Goal: Task Accomplishment & Management: Complete application form

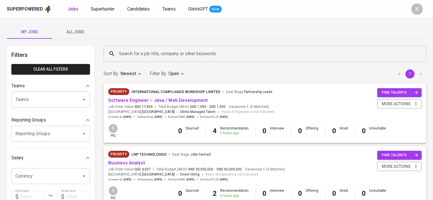
click at [103, 7] on span "Superhunter" at bounding box center [103, 8] width 24 height 5
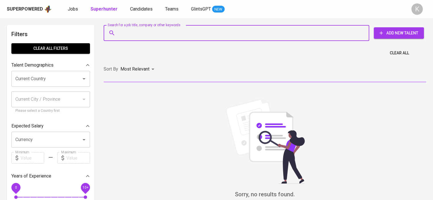
click at [188, 35] on input "Search for a job title, company or other keywords" at bounding box center [238, 33] width 241 height 11
paste input "[EMAIL_ADDRESS][DOMAIN_NAME]"
type input "[EMAIL_ADDRESS][DOMAIN_NAME]"
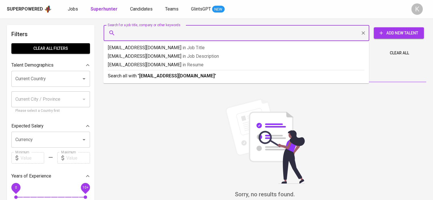
click at [275, 38] on div "Search for a job title, company or other keywords" at bounding box center [237, 33] width 266 height 16
click at [276, 32] on input "Search for a job title, company or other keywords" at bounding box center [238, 33] width 241 height 11
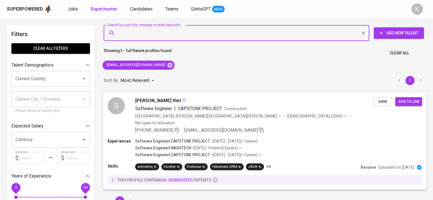
click at [146, 100] on span "[PERSON_NAME] Viet" at bounding box center [158, 100] width 46 height 7
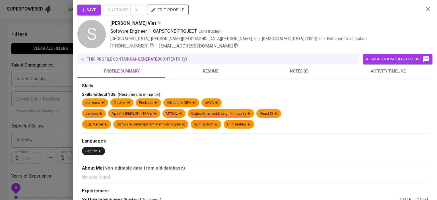
click at [210, 69] on span "resume" at bounding box center [211, 71] width 82 height 7
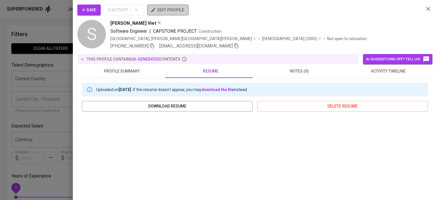
click at [171, 10] on span "edit profile" at bounding box center [168, 9] width 32 height 7
click at [56, 30] on div at bounding box center [218, 100] width 437 height 200
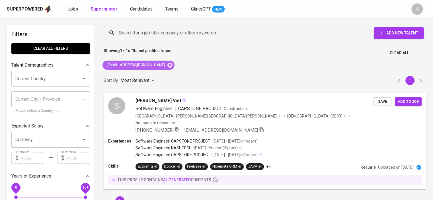
click at [167, 65] on icon at bounding box center [170, 65] width 6 height 6
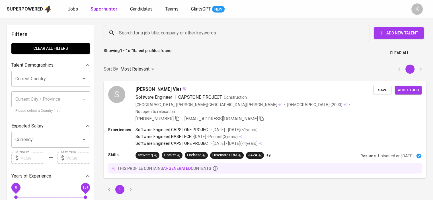
click at [153, 28] on input "Search for a job title, company or other keywords" at bounding box center [238, 33] width 241 height 11
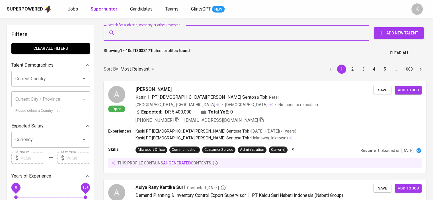
click at [153, 32] on input "Search for a job title, company or other keywords" at bounding box center [238, 33] width 241 height 11
paste input "[EMAIL_ADDRESS][DOMAIN_NAME]"
type input "[EMAIL_ADDRESS][DOMAIN_NAME]"
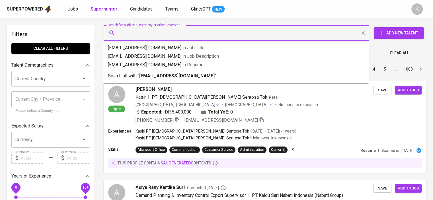
click at [208, 33] on input "Search for a job title, company or other keywords" at bounding box center [238, 33] width 241 height 11
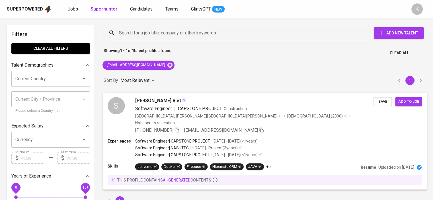
click at [146, 100] on span "[PERSON_NAME] Viet" at bounding box center [158, 100] width 46 height 7
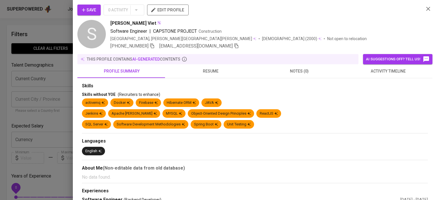
click at [222, 72] on span "resume" at bounding box center [211, 71] width 82 height 7
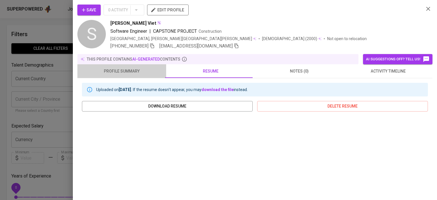
click at [124, 69] on span "profile summary" at bounding box center [122, 71] width 82 height 7
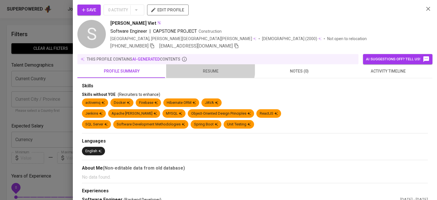
click at [201, 67] on button "resume" at bounding box center [210, 71] width 89 height 14
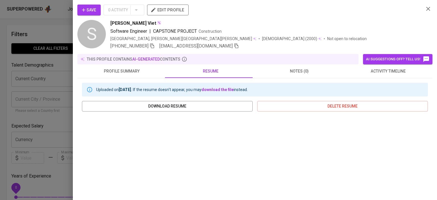
click at [41, 21] on div at bounding box center [218, 100] width 437 height 200
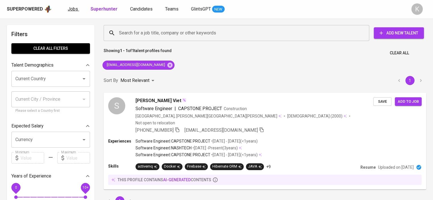
click at [68, 9] on span "Jobs" at bounding box center [73, 8] width 10 height 5
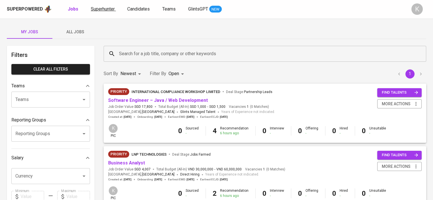
click at [112, 8] on span "Superhunter" at bounding box center [103, 8] width 24 height 5
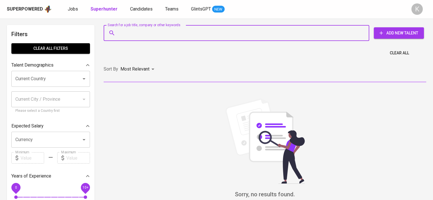
click at [143, 33] on input "Search for a job title, company or other keywords" at bounding box center [238, 33] width 241 height 11
paste input "[EMAIL_ADDRESS][DOMAIN_NAME]"
type input "[EMAIL_ADDRESS][DOMAIN_NAME]"
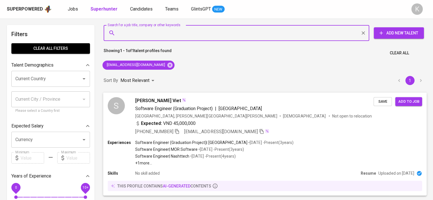
click at [148, 99] on span "[PERSON_NAME] Viet" at bounding box center [158, 100] width 46 height 7
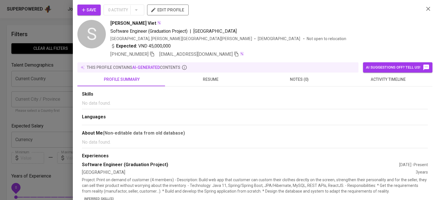
click at [206, 84] on button "resume" at bounding box center [210, 80] width 89 height 14
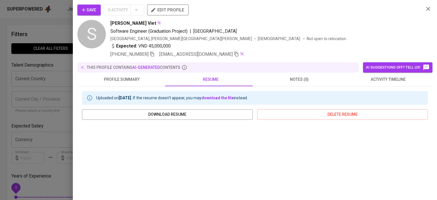
click at [385, 80] on span "activity timeline" at bounding box center [388, 79] width 82 height 7
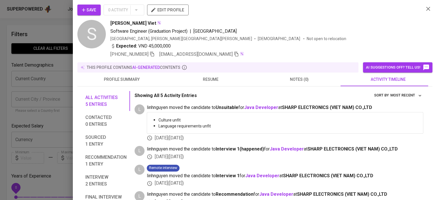
click at [45, 22] on div at bounding box center [218, 100] width 437 height 200
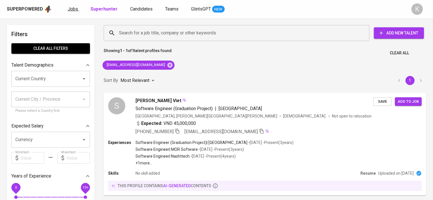
click at [68, 9] on span "Jobs" at bounding box center [73, 8] width 10 height 5
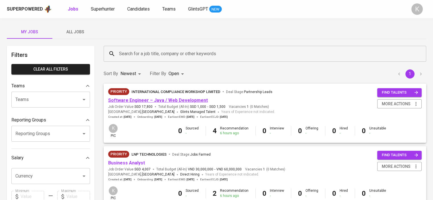
click at [138, 100] on link "Software Engineer – Java / Web Development" at bounding box center [158, 100] width 100 height 5
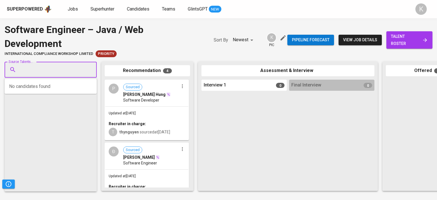
click at [61, 68] on input "Source Talents..." at bounding box center [49, 69] width 60 height 11
paste input "[EMAIL_ADDRESS][DOMAIN_NAME]"
type input "[EMAIL_ADDRESS][DOMAIN_NAME]"
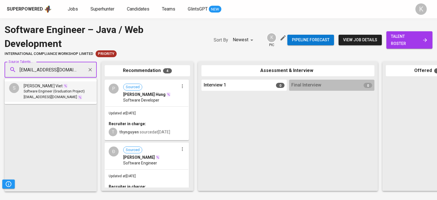
click at [81, 86] on div "[PERSON_NAME] Viet" at bounding box center [54, 86] width 61 height 6
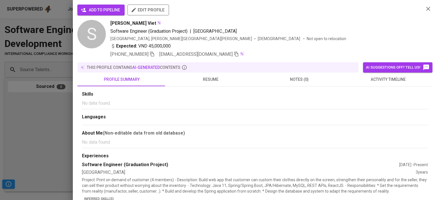
click at [109, 10] on span "add to pipeline" at bounding box center [101, 10] width 38 height 7
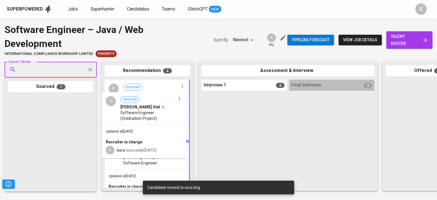
drag, startPoint x: 43, startPoint y: 114, endPoint x: 139, endPoint y: 111, distance: 95.7
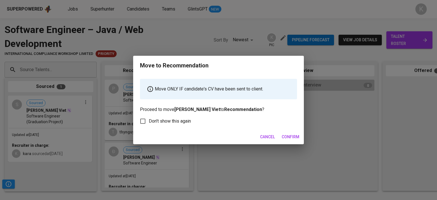
click at [285, 135] on span "Confirm" at bounding box center [291, 137] width 18 height 7
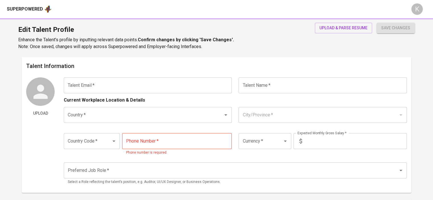
type input "[EMAIL_ADDRESS][DOMAIN_NAME]"
type input "[PERSON_NAME] Viet"
type input "[GEOGRAPHIC_DATA]"
type input "[PERSON_NAME][GEOGRAPHIC_DATA][PERSON_NAME]"
type input "+84"
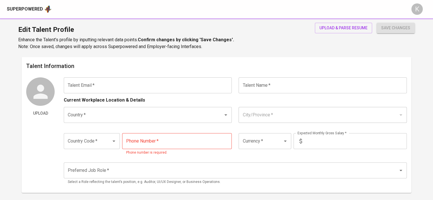
type input "376-536-924"
type input "VND"
radio input "true"
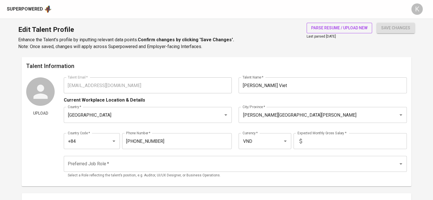
click at [335, 28] on span "parse resume / upload new" at bounding box center [339, 27] width 56 height 7
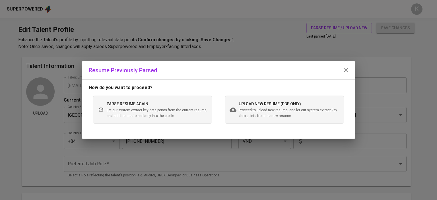
click at [264, 103] on span "upload new resume (pdf only)" at bounding box center [270, 104] width 62 height 5
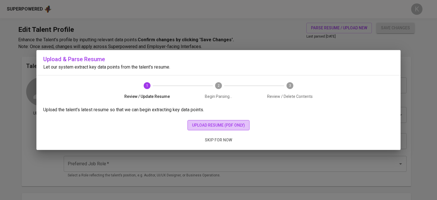
click at [207, 121] on button "upload resume (pdf only)" at bounding box center [219, 125] width 62 height 11
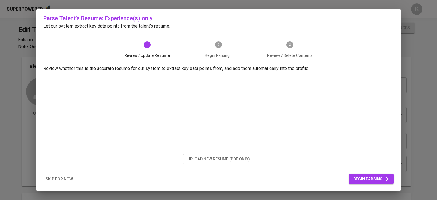
click at [374, 177] on span "begin parsing" at bounding box center [372, 179] width 36 height 7
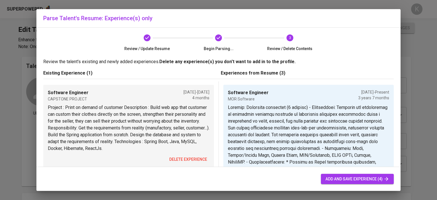
click at [326, 179] on span "add and save experience (4)" at bounding box center [358, 179] width 64 height 7
type input "VND"
type input "Software Engineer (Graduation Project)"
type input "[GEOGRAPHIC_DATA]"
checkbox input "true"
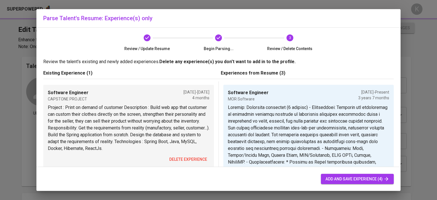
type input "01/01/2022"
type textarea "Project: Print on demand of customer (4 members) - Description: Build web app t…"
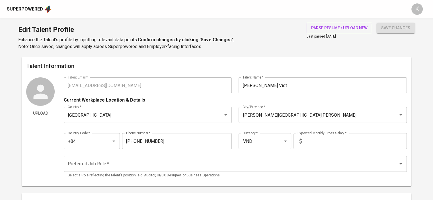
click at [311, 139] on input "text" at bounding box center [355, 141] width 102 height 16
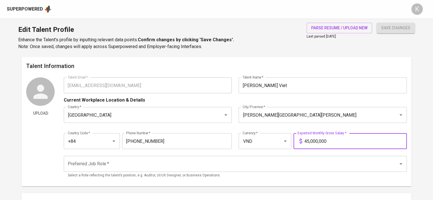
type input "45,000,000"
click at [109, 163] on input "Preferred Job Role   *" at bounding box center [227, 164] width 322 height 11
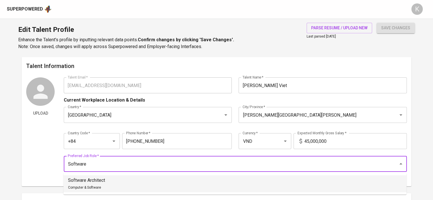
click at [99, 183] on p "Software Architect" at bounding box center [86, 180] width 37 height 7
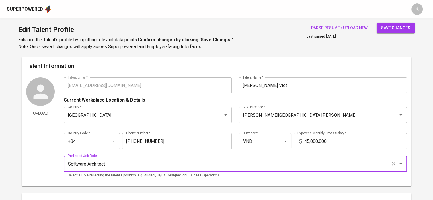
type input "Software Architect"
click at [403, 30] on span "save changes" at bounding box center [395, 27] width 29 height 7
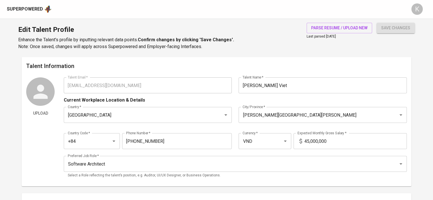
click at [34, 13] on div "Superpowered" at bounding box center [29, 9] width 45 height 9
